Goal: Navigation & Orientation: Find specific page/section

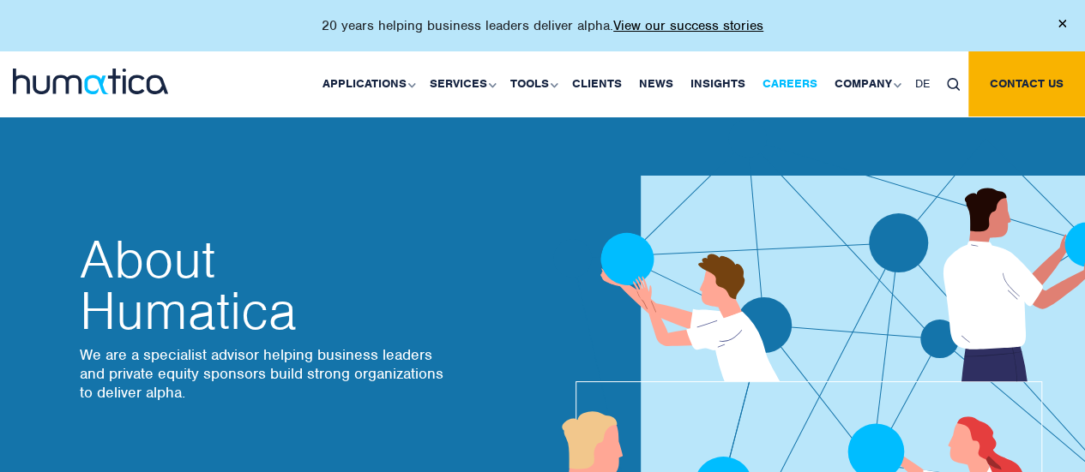
click at [798, 91] on link "Careers" at bounding box center [790, 83] width 72 height 65
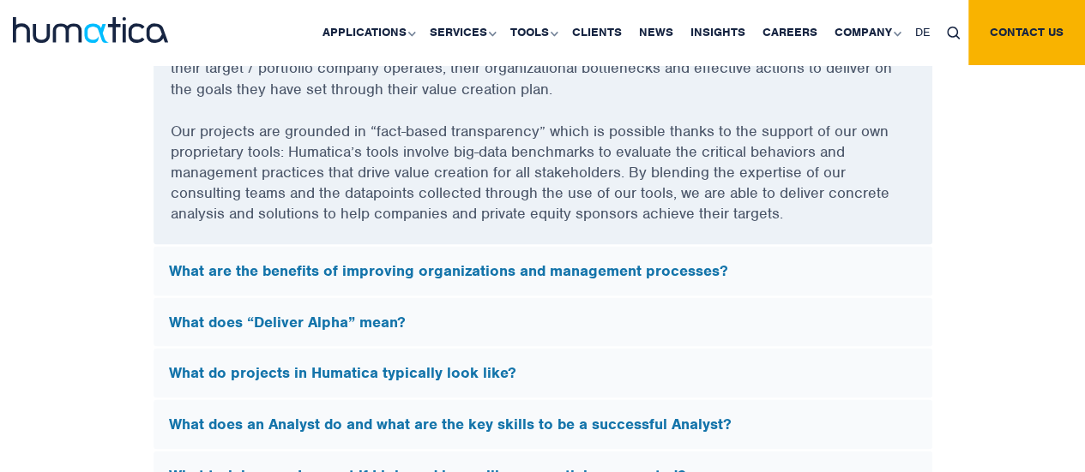
scroll to position [4793, 0]
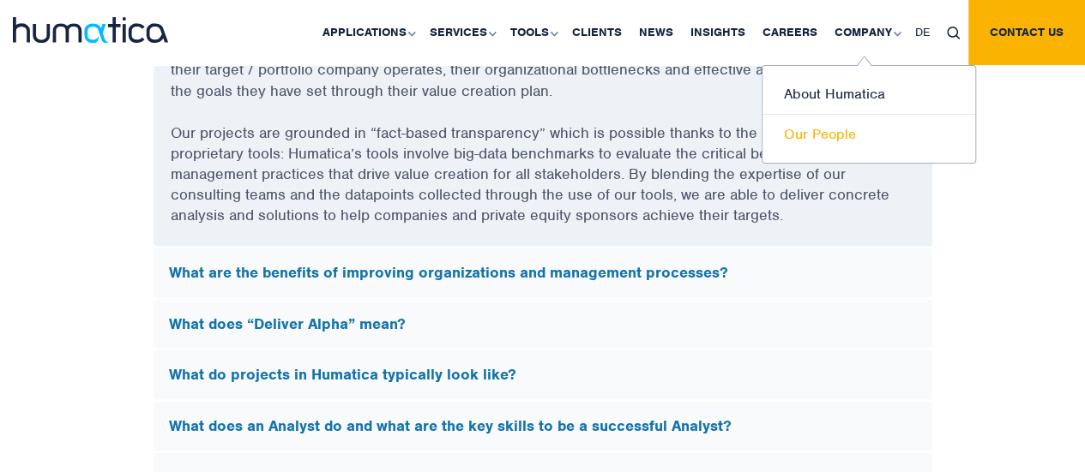
click at [838, 123] on link "Our People" at bounding box center [868, 134] width 213 height 39
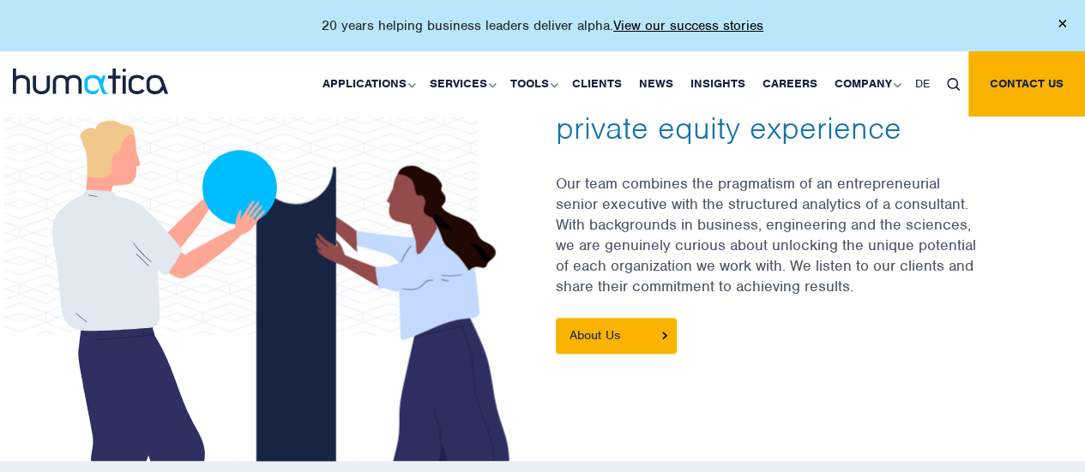
scroll to position [615, 0]
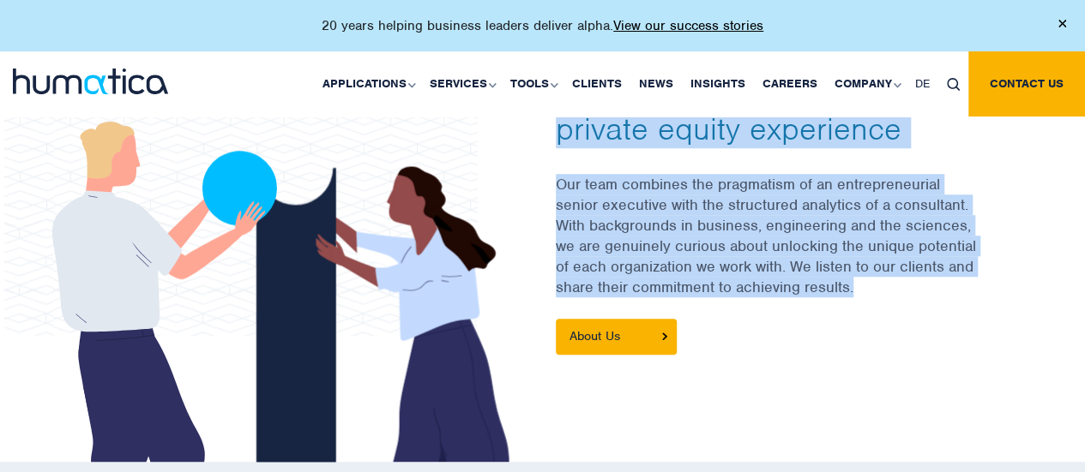
drag, startPoint x: 953, startPoint y: 292, endPoint x: 557, endPoint y: 181, distance: 410.7
click at [557, 181] on div at bounding box center [542, 224] width 977 height 390
click at [580, 193] on p "Our team combines the pragmatism of an entrepreneurial senior executive with th…" at bounding box center [787, 246] width 463 height 145
drag, startPoint x: 552, startPoint y: 186, endPoint x: 856, endPoint y: 289, distance: 321.3
click at [856, 289] on div at bounding box center [542, 224] width 977 height 390
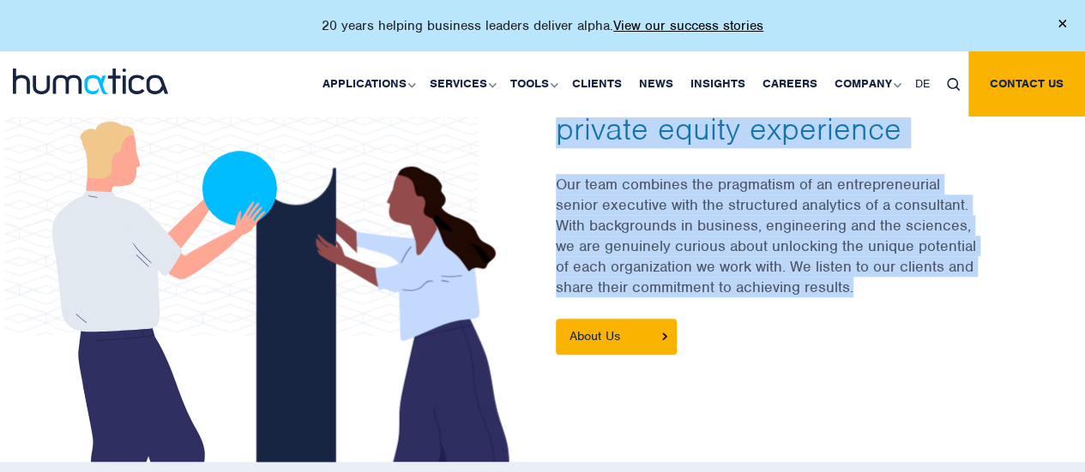
click at [856, 289] on p "Our team combines the pragmatism of an entrepreneurial senior executive with th…" at bounding box center [787, 246] width 463 height 145
drag, startPoint x: 873, startPoint y: 292, endPoint x: 558, endPoint y: 189, distance: 331.3
click at [558, 189] on div at bounding box center [542, 224] width 977 height 390
copy div "Our People An international team with deep private equity experience Our team c…"
